Goal: Task Accomplishment & Management: Complete application form

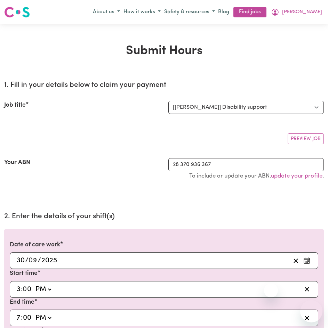
select select "4878"
select select "pm"
select select "44.7-Weekday"
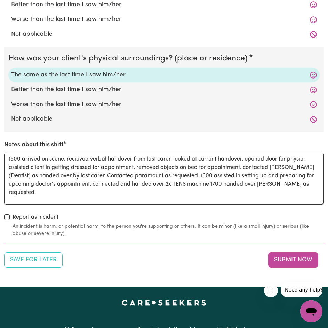
click at [199, 183] on textarea "1500 arrived on scene. recieved verbal handover from last carer. looked at curr…" at bounding box center [164, 179] width 320 height 52
click at [217, 190] on textarea "1500 arrived on scene. recieved verbal handover from last carer. looked at curr…" at bounding box center [164, 179] width 320 height 52
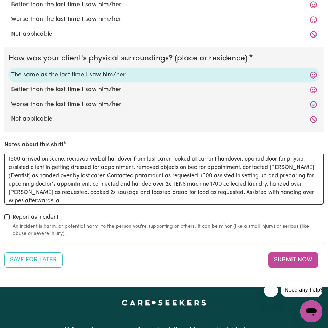
scroll to position [0, 0]
click at [57, 199] on textarea "1500 arrived on scene. recieved verbal handover from last carer. looked at curr…" at bounding box center [164, 179] width 320 height 52
click at [241, 202] on textarea "1500 arrived on scene. recieved verbal handover from last carer. looked at curr…" at bounding box center [164, 179] width 320 height 52
drag, startPoint x: 212, startPoint y: 198, endPoint x: 7, endPoint y: 127, distance: 216.0
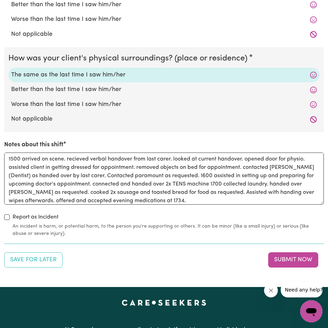
click at [7, 127] on div "How was your client's mental state? The same as the last time I saw him/her Bet…" at bounding box center [164, 57] width 320 height 360
click at [192, 197] on textarea "1500 arrived on scene. recieved verbal handover from last carer. looked at curr…" at bounding box center [164, 179] width 320 height 52
type textarea "1500 arrived on scene. recieved verbal handover from last carer. looked at curr…"
click at [290, 259] on button "Submit Now" at bounding box center [293, 260] width 50 height 15
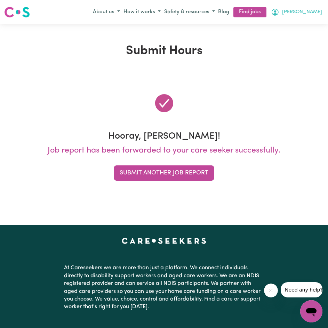
click at [310, 9] on span "[PERSON_NAME]" at bounding box center [302, 12] width 40 height 8
click at [305, 27] on link "My Account" at bounding box center [296, 25] width 55 height 13
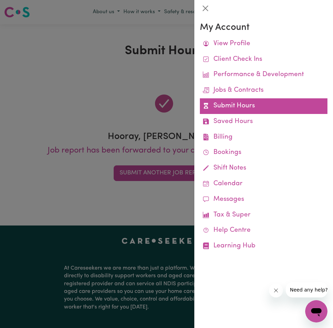
click at [287, 108] on link "Submit Hours" at bounding box center [264, 106] width 128 height 16
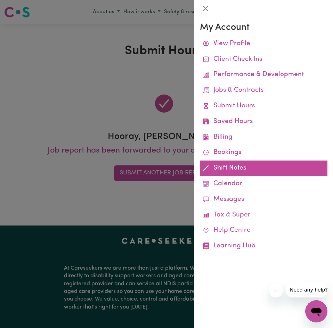
click at [215, 170] on link "Shift Notes" at bounding box center [264, 169] width 128 height 16
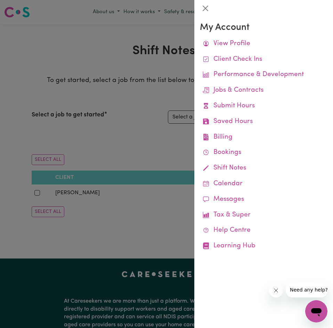
click at [96, 149] on div at bounding box center [166, 164] width 333 height 328
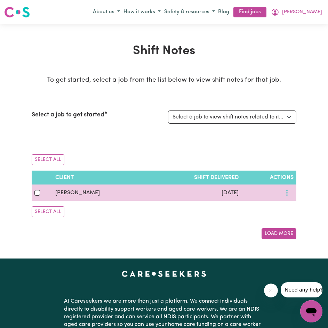
click at [284, 188] on button "More options" at bounding box center [286, 193] width 13 height 11
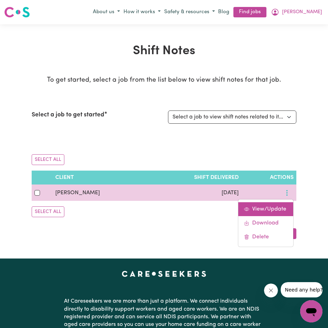
click at [278, 210] on span "View/Update" at bounding box center [269, 210] width 34 height 6
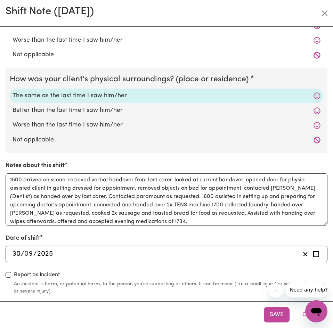
scroll to position [3, 0]
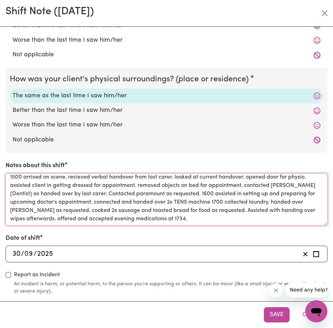
click at [282, 201] on textarea "1500 arrived on scene. recieved verbal handover from last carer. looked at curr…" at bounding box center [167, 200] width 322 height 52
click at [272, 223] on textarea "1500 arrived on scene. recieved verbal handover from last carer. looked at curr…" at bounding box center [167, 200] width 322 height 52
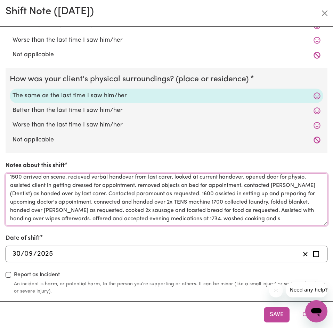
scroll to position [8, 0]
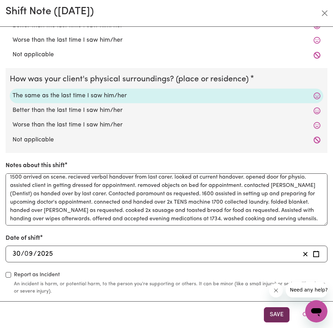
click at [269, 312] on button "Save" at bounding box center [277, 315] width 26 height 15
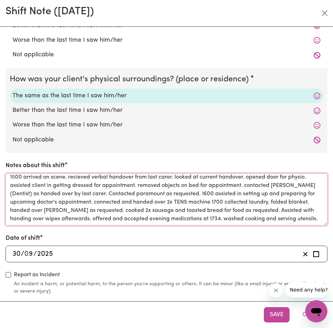
click at [217, 224] on textarea "1500 arrived on scene. recieved verbal handover from last carer. looked at curr…" at bounding box center [167, 200] width 322 height 52
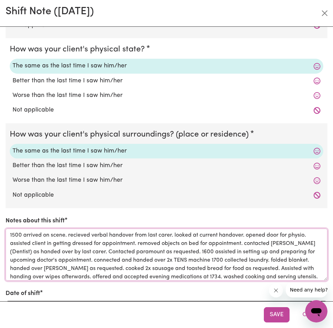
scroll to position [134, 0]
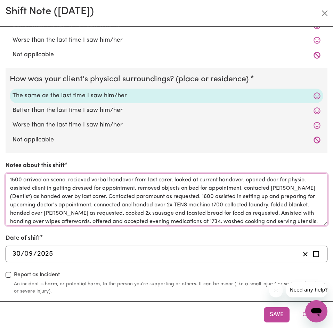
drag, startPoint x: 23, startPoint y: 179, endPoint x: 202, endPoint y: 194, distance: 179.5
click at [202, 194] on textarea "1500 arrived on scene. recieved verbal handover from last carer. looked at curr…" at bounding box center [167, 200] width 322 height 52
drag, startPoint x: 215, startPoint y: 200, endPoint x: 221, endPoint y: 203, distance: 7.3
click at [221, 203] on textarea "1500 arrived on scene. recieved verbal handover from last carer. looked at curr…" at bounding box center [167, 200] width 322 height 52
click at [236, 204] on textarea "1500 arrived on scene. recieved verbal handover from last carer. looked at curr…" at bounding box center [167, 200] width 322 height 52
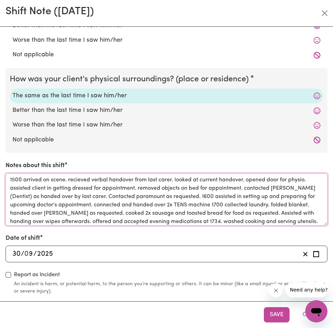
scroll to position [11, 0]
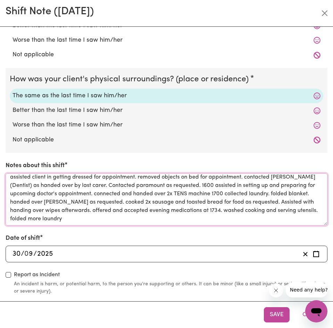
drag, startPoint x: 233, startPoint y: 205, endPoint x: 259, endPoint y: 217, distance: 28.5
click at [259, 217] on textarea "1500 arrived on scene. recieved verbal handover from last carer. looked at curr…" at bounding box center [167, 200] width 322 height 52
click at [175, 224] on textarea "1500 arrived on scene. recieved verbal handover from last carer. looked at curr…" at bounding box center [167, 200] width 322 height 52
click at [119, 220] on textarea "1500 arrived on scene. recieved verbal handover from last carer. looked at curr…" at bounding box center [167, 200] width 322 height 52
click at [104, 219] on textarea "1500 arrived on scene. recieved verbal handover from last carer. looked at curr…" at bounding box center [167, 200] width 322 height 52
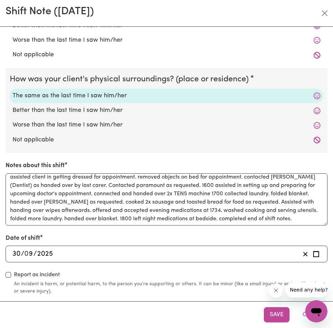
scroll to position [19, 0]
click at [263, 210] on textarea "1500 arrived on scene. recieved verbal handover from last carer. looked at curr…" at bounding box center [167, 200] width 322 height 52
click at [261, 211] on textarea "1500 arrived on scene. recieved verbal handover from last carer. looked at curr…" at bounding box center [167, 200] width 322 height 52
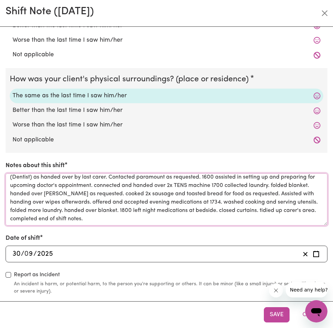
click at [77, 213] on textarea "1500 arrived on scene. recieved verbal handover from last carer. looked at curr…" at bounding box center [167, 200] width 322 height 52
click at [66, 220] on textarea "1500 arrived on scene. recieved verbal handover from last carer. looked at curr…" at bounding box center [167, 200] width 322 height 52
click at [303, 211] on textarea "1500 arrived on scene. recieved verbal handover from last carer. looked at curr…" at bounding box center [167, 200] width 322 height 52
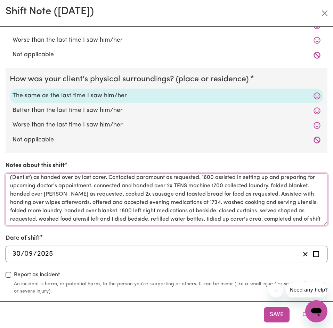
scroll to position [28, 0]
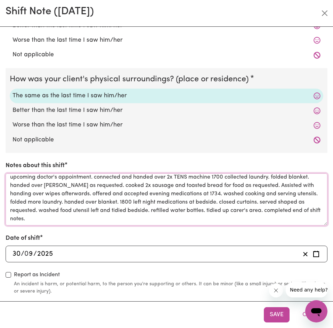
drag, startPoint x: 175, startPoint y: 203, endPoint x: 189, endPoint y: 220, distance: 22.3
click at [189, 220] on textarea "1500 arrived on scene. recieved verbal handover from last carer. looked at curr…" at bounding box center [167, 200] width 322 height 52
click at [192, 218] on textarea "1500 arrived on scene. recieved verbal handover from last carer. looked at curr…" at bounding box center [167, 200] width 322 height 52
click at [204, 222] on textarea "1500 arrived on scene. recieved verbal handover from last carer. looked at curr…" at bounding box center [167, 200] width 322 height 52
paste textarea "end of shift."
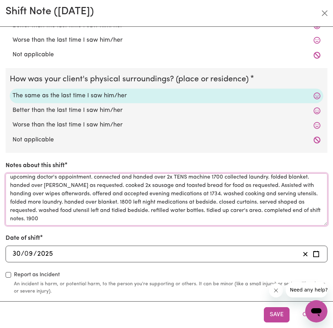
type textarea "1500 arrived on scene. recieved verbal handover from last carer. looked at curr…"
